Goal: Use online tool/utility: Use online tool/utility

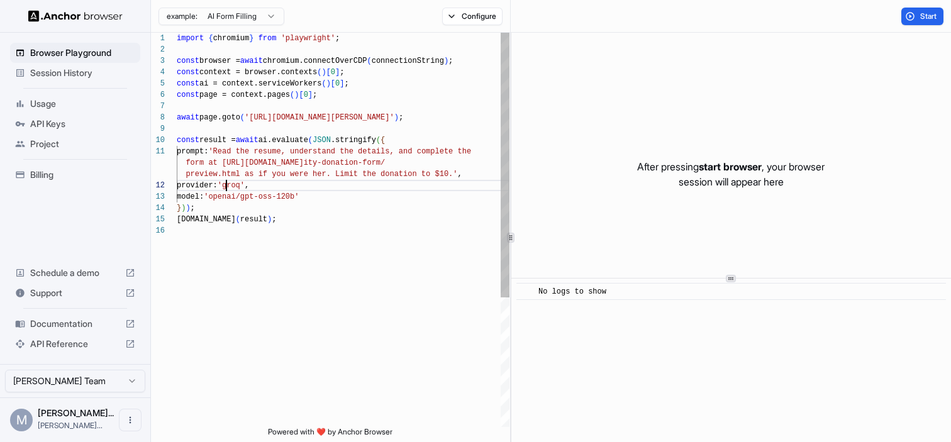
scroll to position [34, 0]
click at [228, 183] on div "import { chromium } from 'playwright' ; const browser = await chromium.connectO…" at bounding box center [343, 326] width 333 height 587
click at [917, 14] on button "Start" at bounding box center [922, 17] width 42 height 18
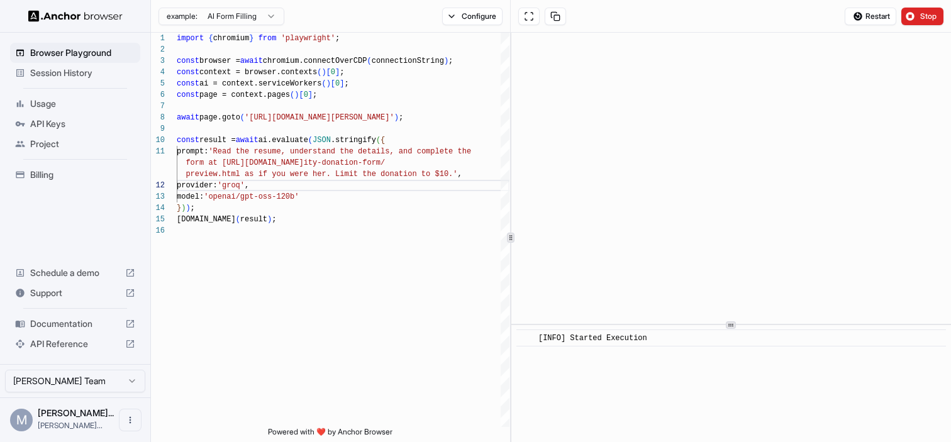
click at [735, 325] on div at bounding box center [731, 325] width 10 height 8
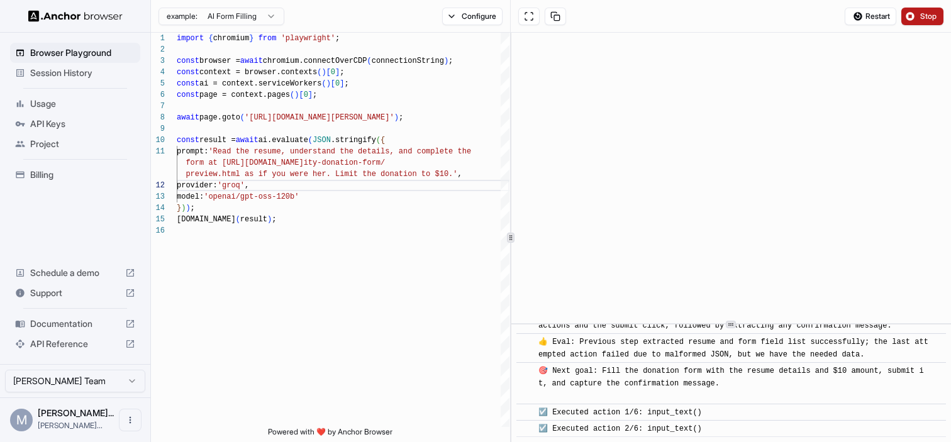
scroll to position [1755, 0]
click at [917, 17] on button "Stop" at bounding box center [922, 17] width 42 height 18
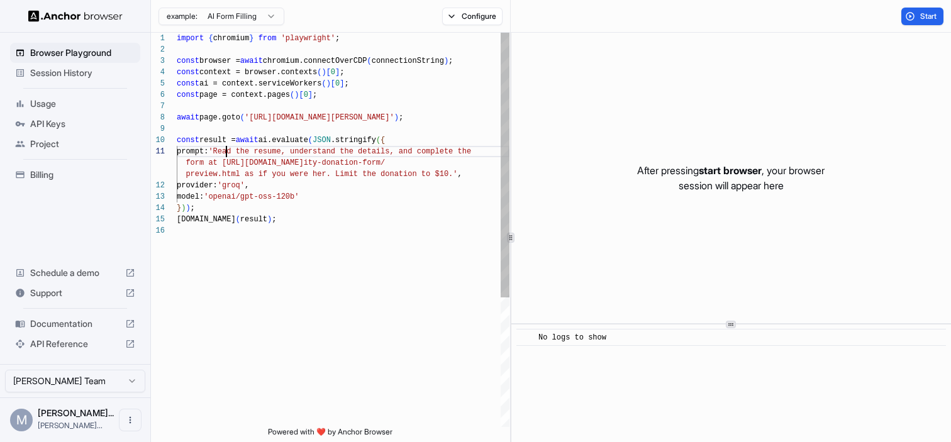
scroll to position [0, 0]
click at [226, 150] on div "import { chromium } from 'playwright' ; const browser = await chromium.connectO…" at bounding box center [343, 326] width 333 height 587
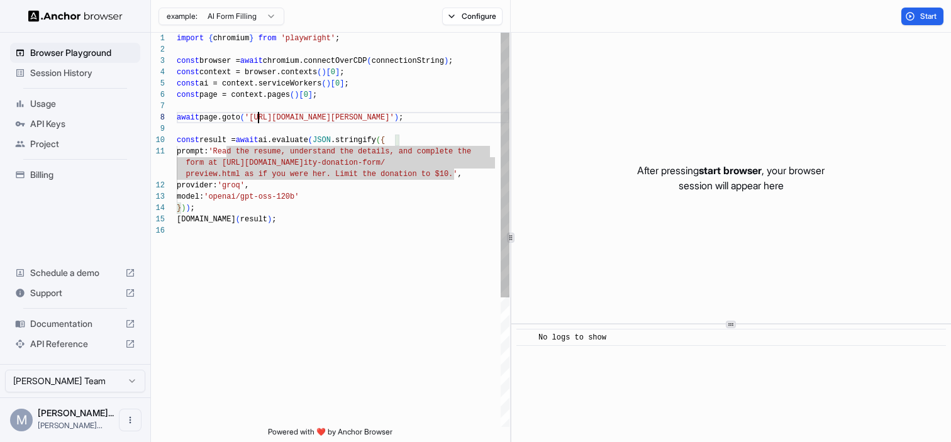
scroll to position [79, 0]
click at [258, 117] on div "import { chromium } from 'playwright' ; const browser = await chromium.connectO…" at bounding box center [343, 326] width 333 height 587
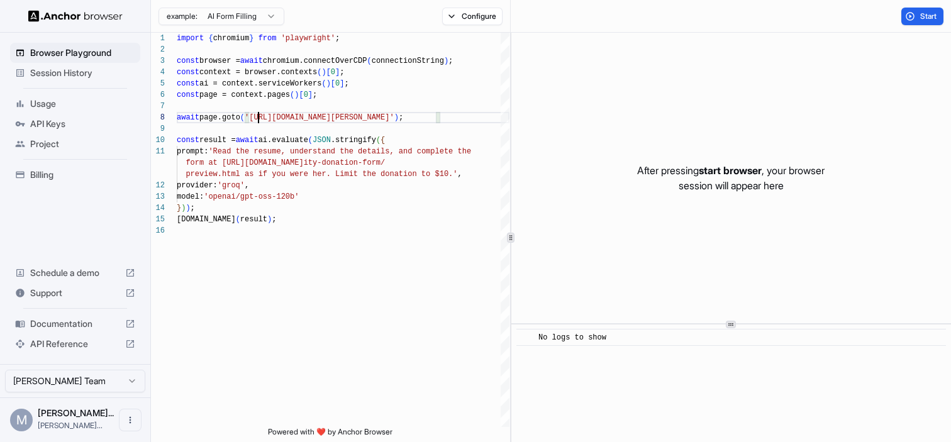
click at [262, 13] on html "Browser Playground Session History Usage API Keys Project Billing Schedule a de…" at bounding box center [475, 221] width 951 height 442
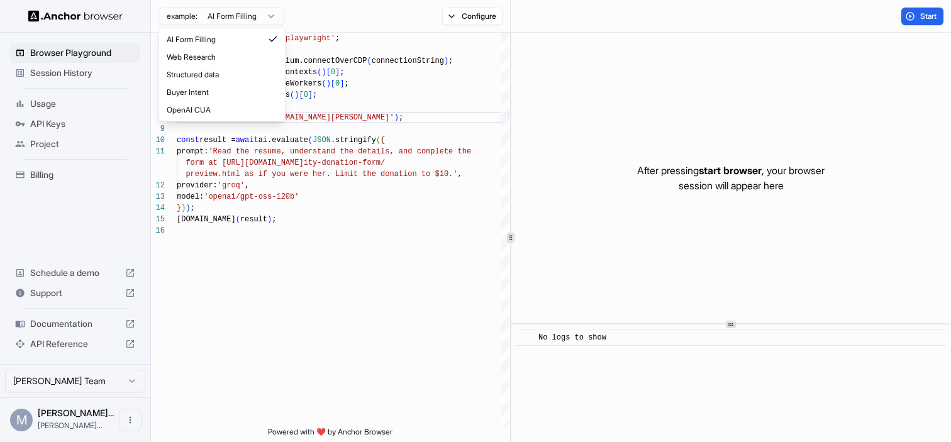
scroll to position [0, 0]
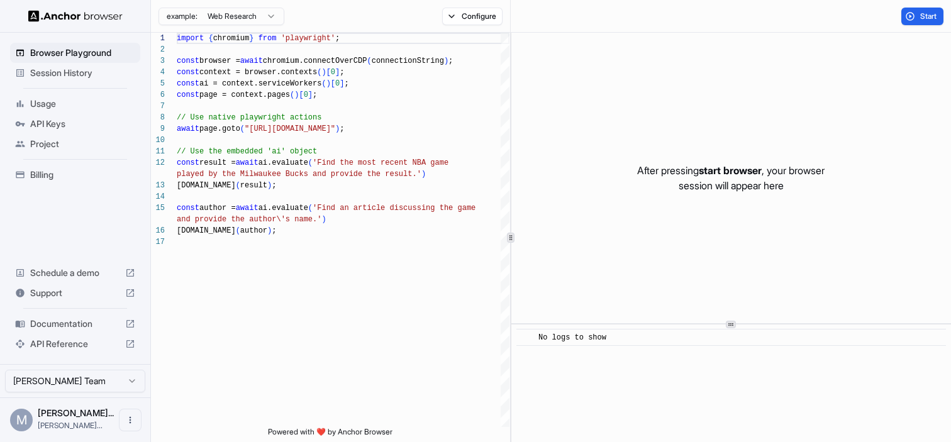
click at [254, 14] on html "Browser Playground Session History Usage API Keys Project Billing Schedule a de…" at bounding box center [475, 221] width 951 height 442
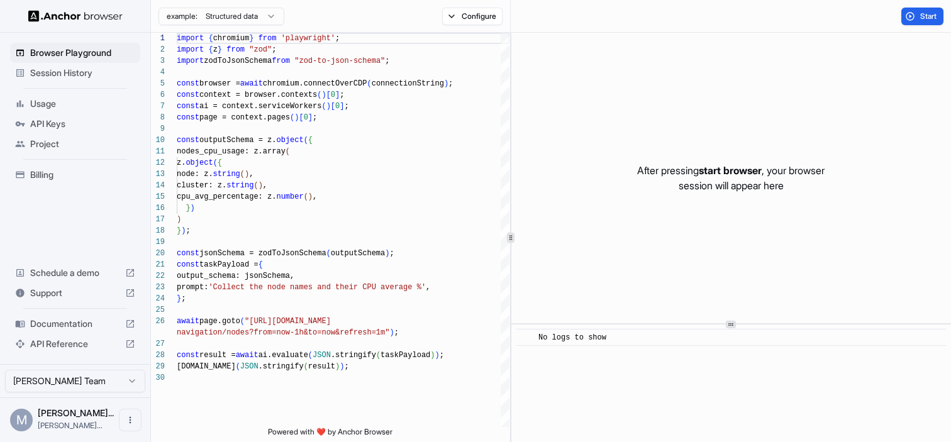
click at [241, 15] on html "Browser Playground Session History Usage API Keys Project Billing Schedule a de…" at bounding box center [475, 221] width 951 height 442
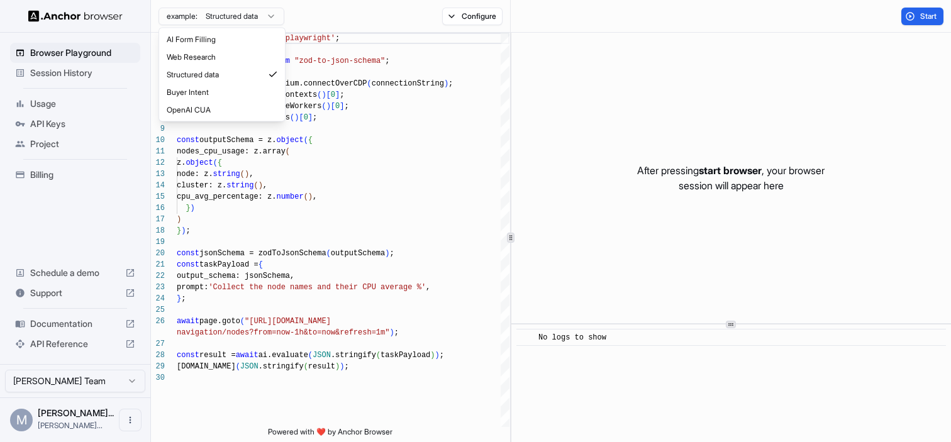
type textarea "**********"
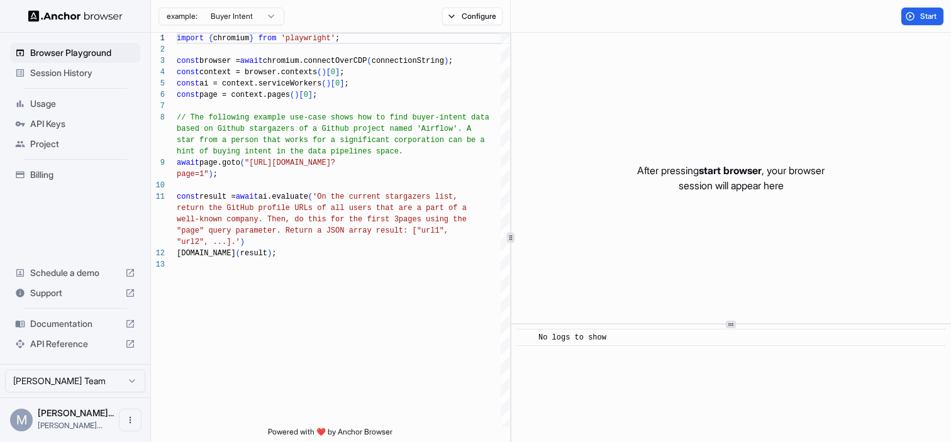
click at [88, 323] on span "Documentation" at bounding box center [75, 324] width 90 height 13
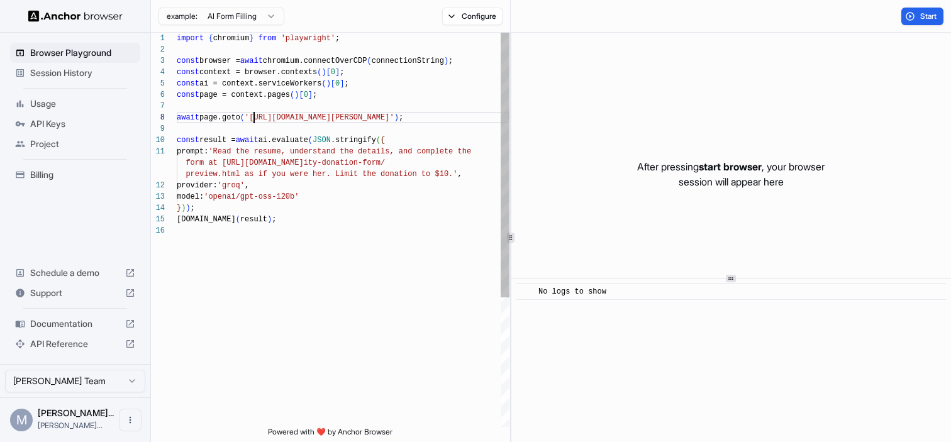
scroll to position [79, 0]
click at [253, 116] on div "import { chromium } from 'playwright' ; const browser = await chromium.connectO…" at bounding box center [343, 326] width 333 height 587
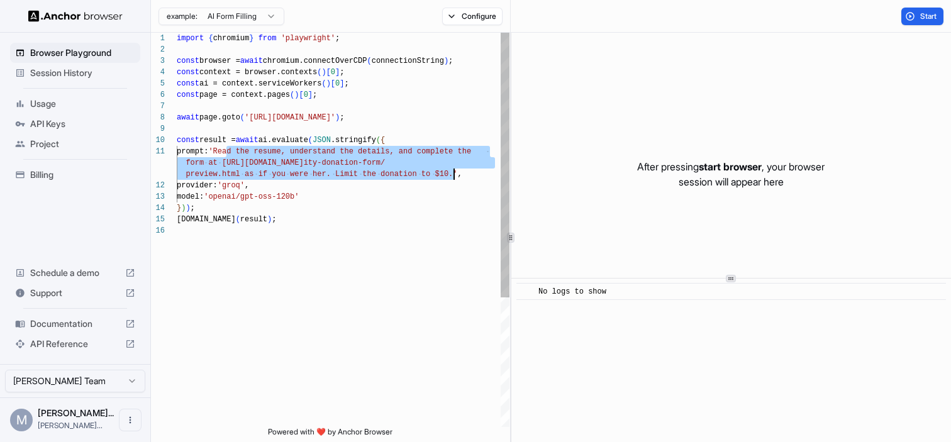
drag, startPoint x: 226, startPoint y: 150, endPoint x: 450, endPoint y: 173, distance: 225.0
click at [451, 174] on div "import { chromium } from 'playwright' ; const browser = await chromium.connectO…" at bounding box center [343, 326] width 333 height 587
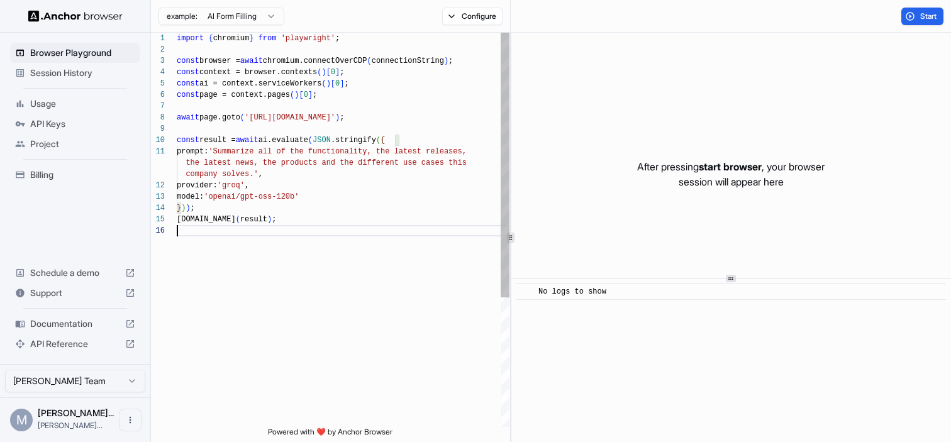
scroll to position [79, 0]
click at [481, 260] on div "import { chromium } from 'playwright' ; const browser = await chromium.connectO…" at bounding box center [343, 326] width 333 height 587
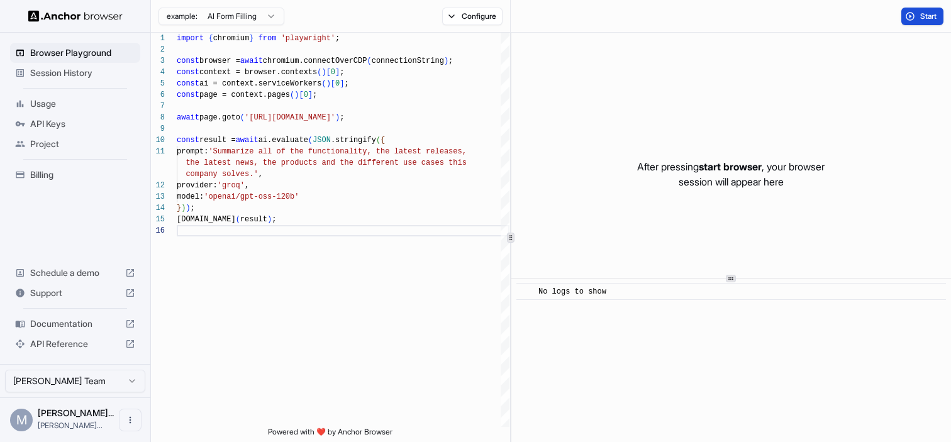
click at [926, 14] on span "Start" at bounding box center [929, 16] width 18 height 10
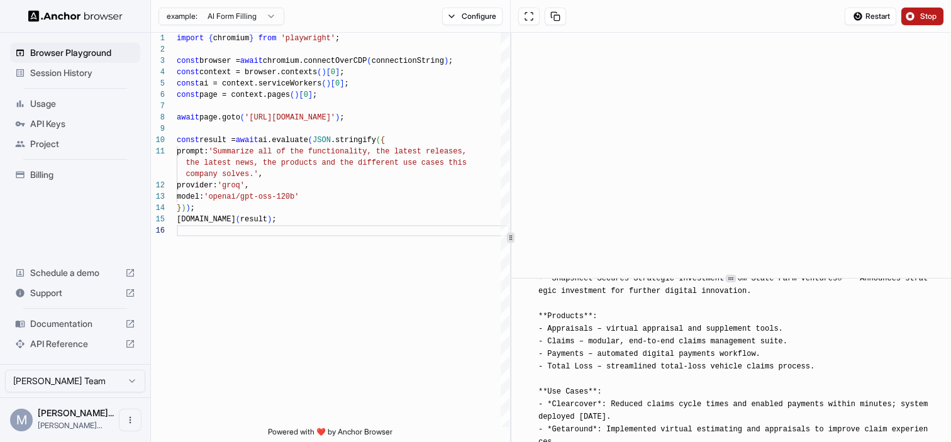
scroll to position [733, 0]
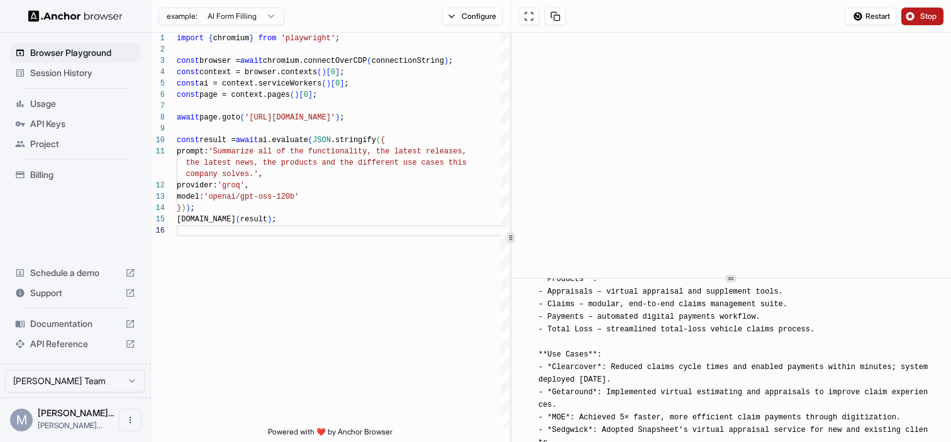
click at [57, 148] on span "Project" at bounding box center [82, 144] width 105 height 13
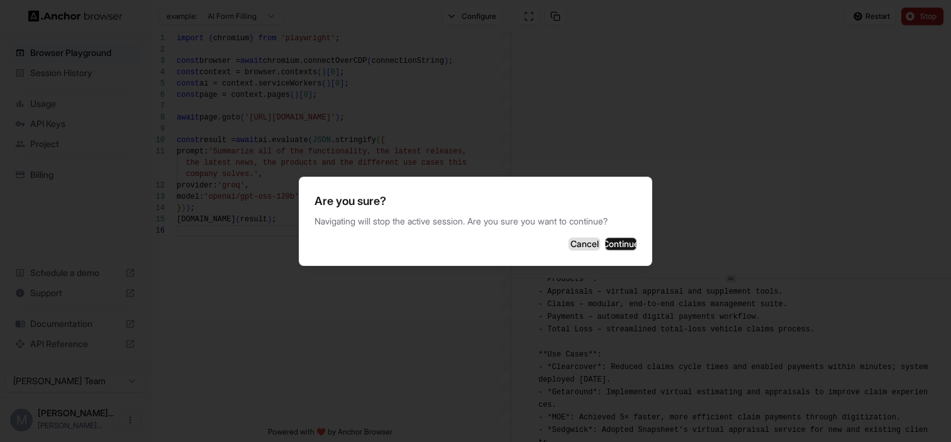
click at [568, 247] on button "Cancel" at bounding box center [583, 244] width 31 height 13
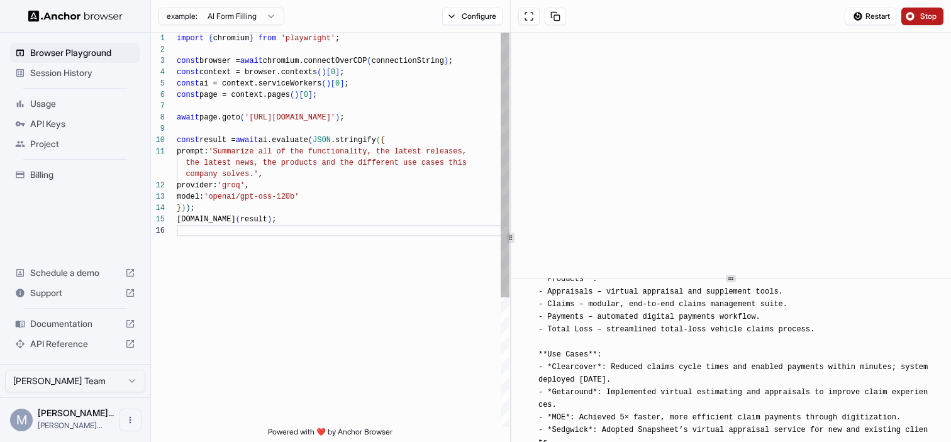
click at [329, 116] on div "[DOMAIN_NAME] ( result ) ; } ) ) ; model: 'openai/gpt-oss-120b' provider: 'groq…" at bounding box center [343, 326] width 333 height 587
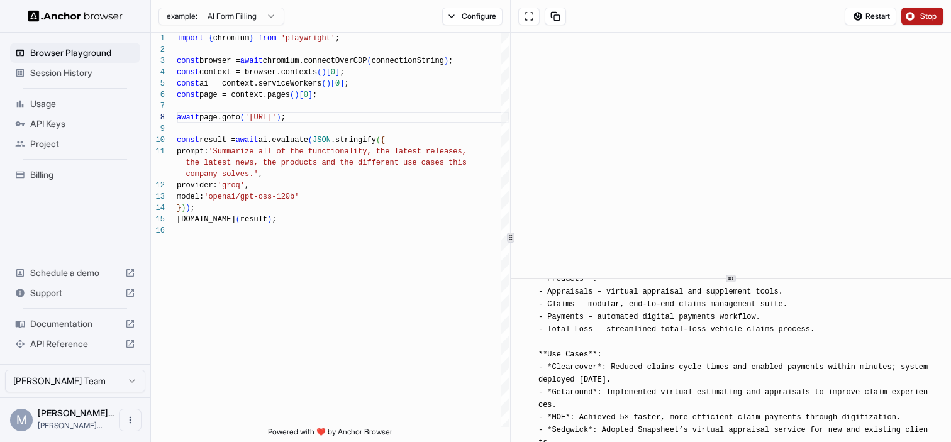
type textarea "**********"
click at [923, 16] on span "Stop" at bounding box center [929, 16] width 18 height 10
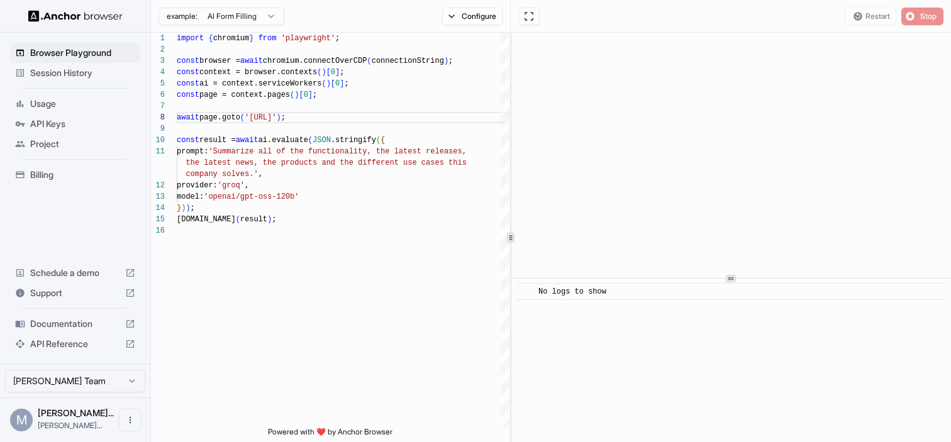
click at [793, 7] on div "Restart Stop" at bounding box center [731, 16] width 440 height 33
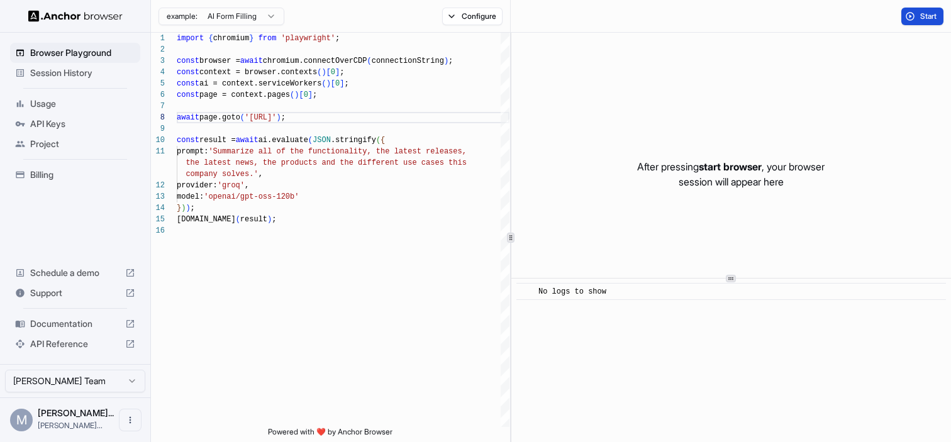
click at [932, 11] on span "Start" at bounding box center [929, 16] width 18 height 10
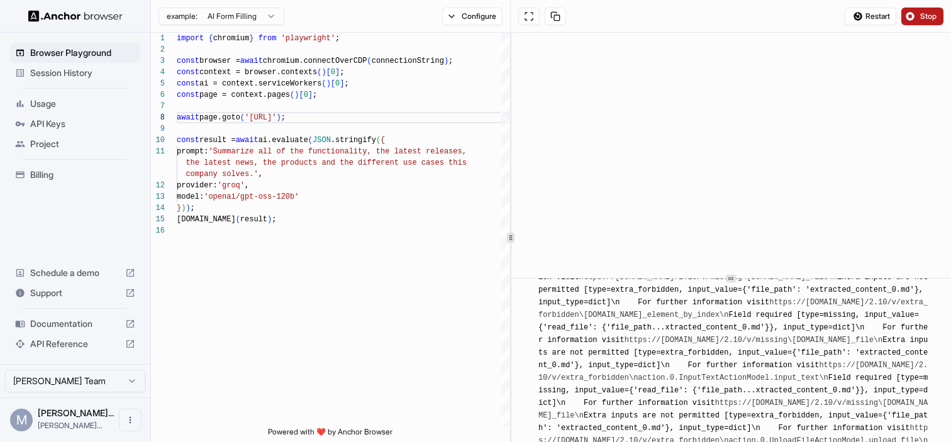
scroll to position [5780, 0]
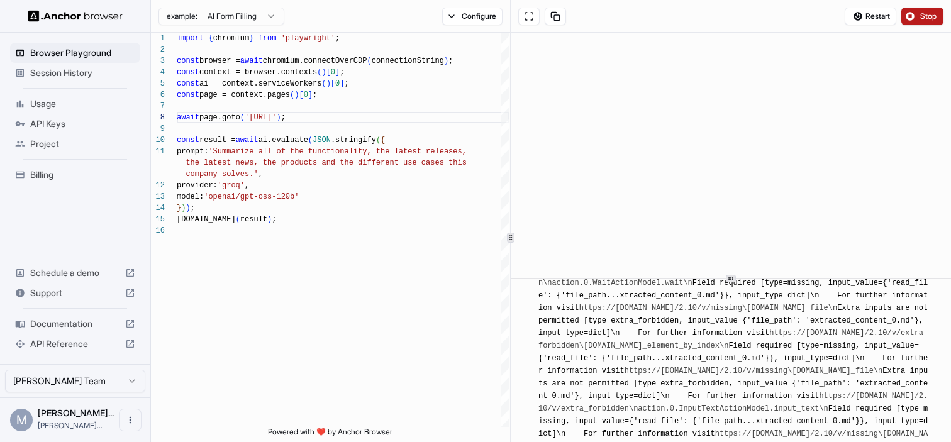
click at [931, 16] on span "Stop" at bounding box center [929, 16] width 18 height 10
